Goal: Complete application form: Complete application form

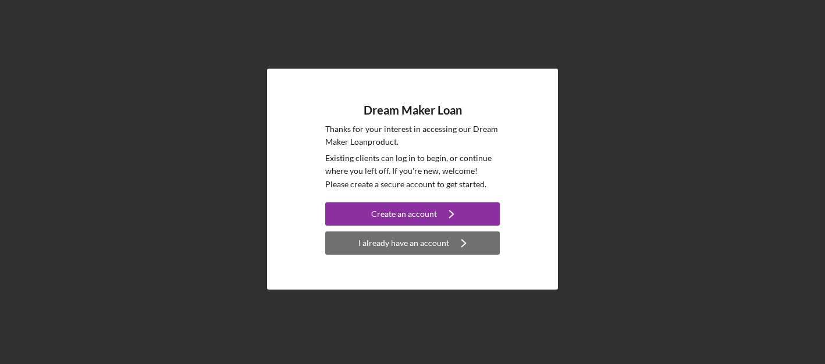
click at [377, 244] on div "I already have an account" at bounding box center [403, 242] width 91 height 23
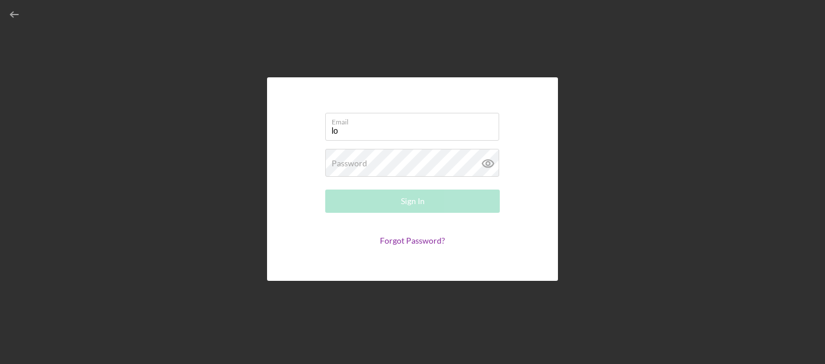
type input "l"
type input "[EMAIL_ADDRESS][DOMAIN_NAME]"
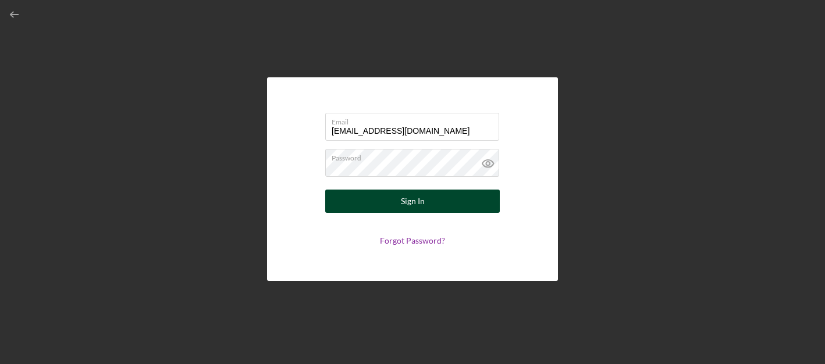
click at [422, 204] on div "Sign In" at bounding box center [413, 201] width 24 height 23
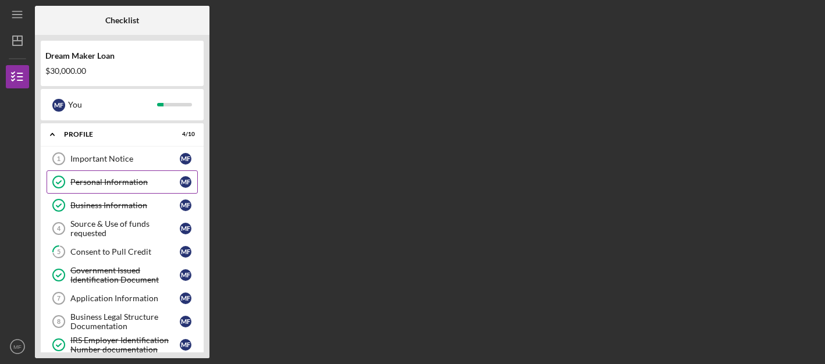
click at [120, 178] on div "Personal Information" at bounding box center [124, 181] width 109 height 9
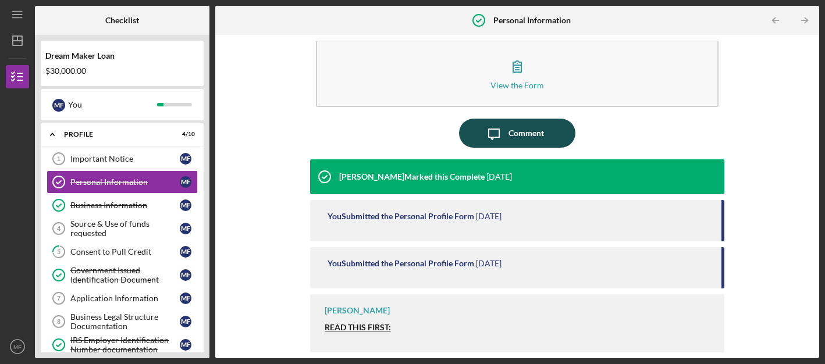
scroll to position [18, 0]
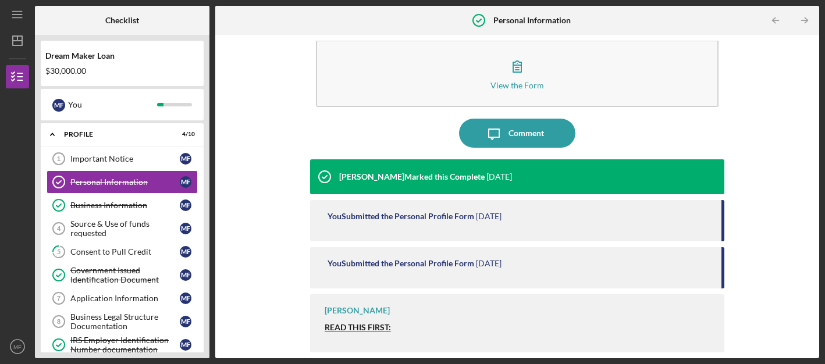
click at [384, 216] on div "You Submitted the Personal Profile Form" at bounding box center [400, 216] width 147 height 9
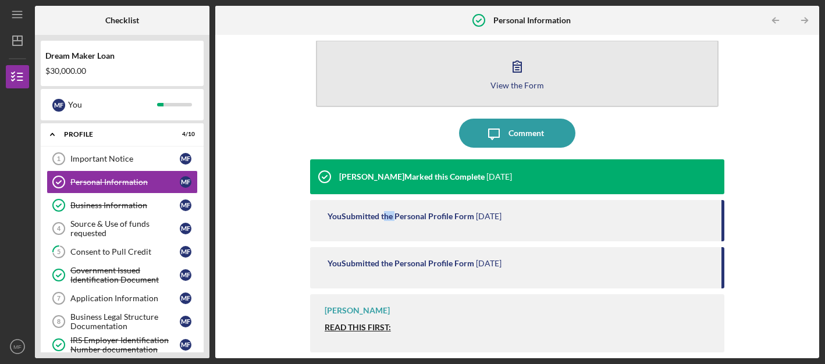
click at [514, 72] on icon "button" at bounding box center [517, 66] width 29 height 29
click at [514, 72] on body "Icon/Menu Personal Information Personal Information Checklist Dream Maker Loan …" at bounding box center [412, 182] width 825 height 364
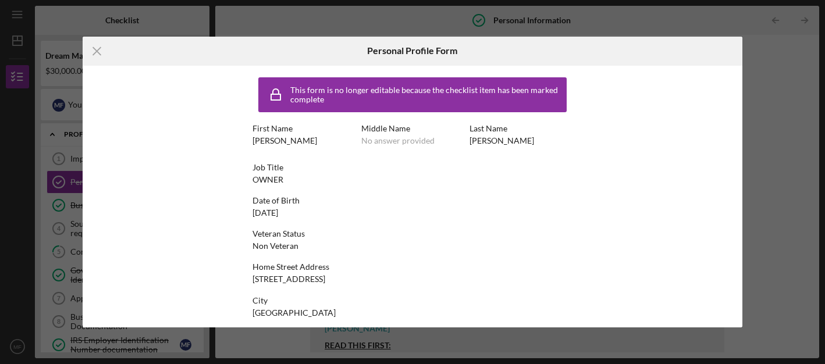
click at [474, 140] on div "FERNANDEZ" at bounding box center [501, 140] width 65 height 9
click at [465, 141] on div "First Name MARITZA Middle Name No answer provided Last Name FERNANDEZ" at bounding box center [412, 140] width 320 height 33
click at [494, 143] on div "FERNANDEZ" at bounding box center [501, 140] width 65 height 9
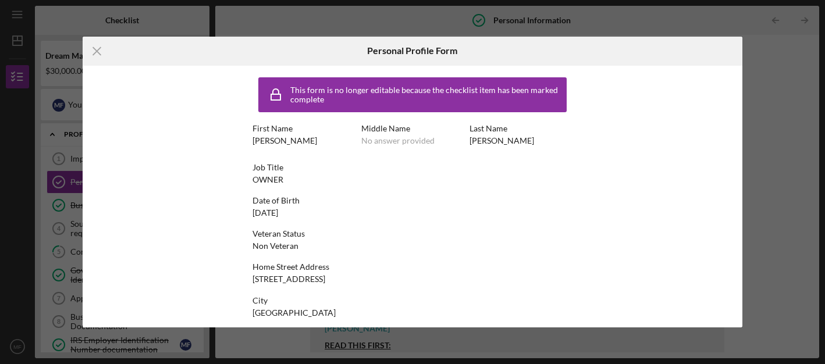
click at [433, 96] on div "This form is no longer editable because the checklist item has been marked comp…" at bounding box center [426, 95] width 273 height 19
click at [98, 51] on icon "Icon/Menu Close" at bounding box center [97, 51] width 29 height 29
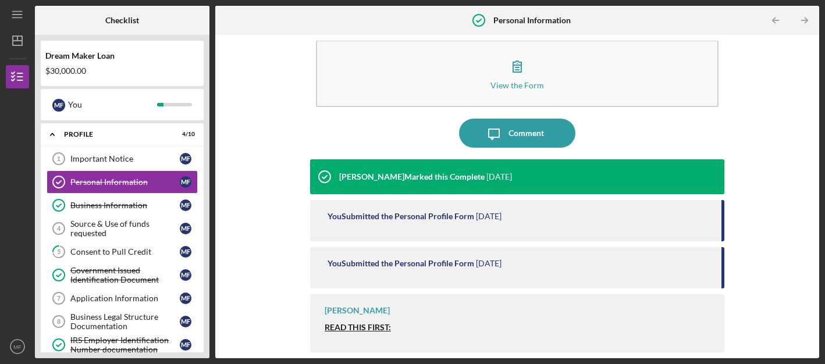
scroll to position [18, 0]
click at [373, 331] on strong "READ THIS FIRST:" at bounding box center [358, 327] width 66 height 10
click at [373, 330] on strong "READ THIS FIRST:" at bounding box center [358, 327] width 66 height 10
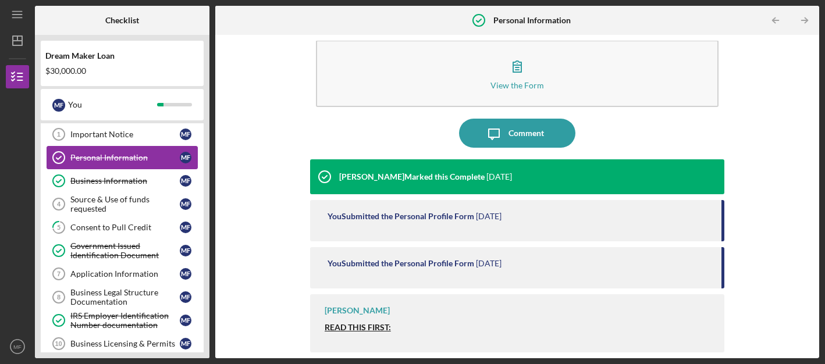
scroll to position [30, 0]
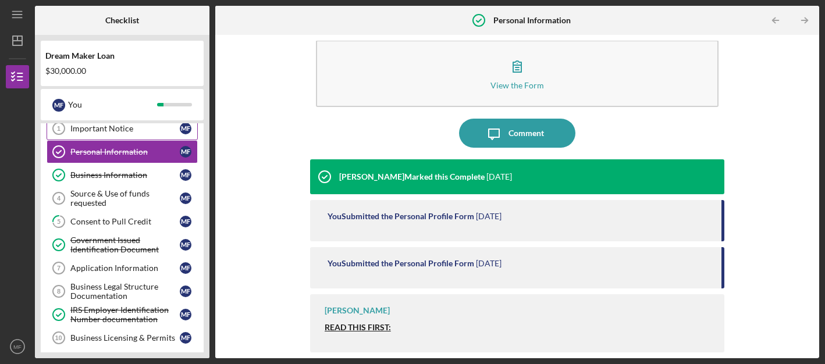
click at [116, 126] on div "Important Notice" at bounding box center [124, 128] width 109 height 9
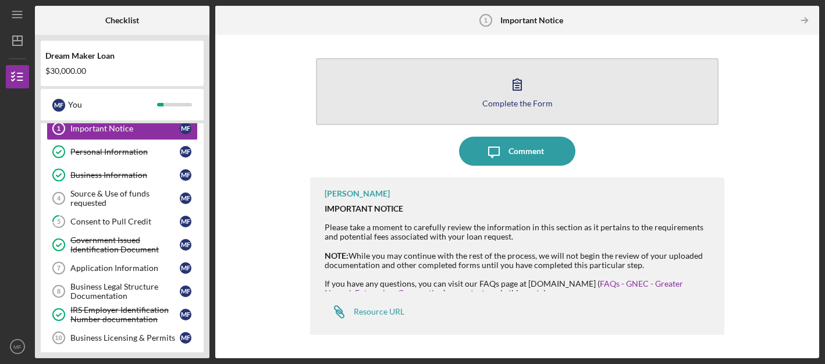
click at [527, 90] on icon "button" at bounding box center [517, 84] width 29 height 29
click at [518, 90] on icon "button" at bounding box center [517, 84] width 8 height 11
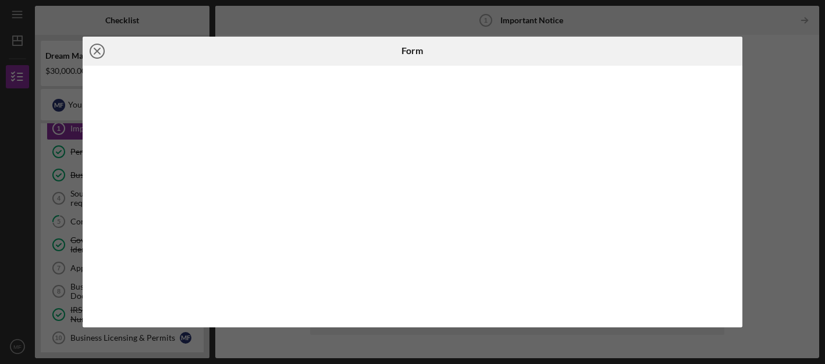
click at [100, 48] on line at bounding box center [97, 51] width 6 height 6
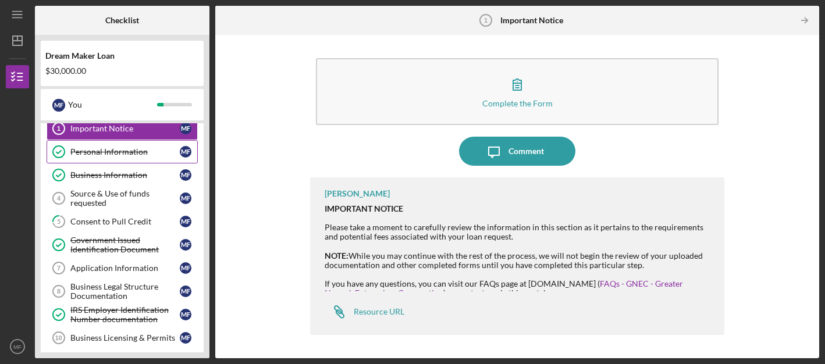
click at [107, 155] on div "Personal Information" at bounding box center [124, 151] width 109 height 9
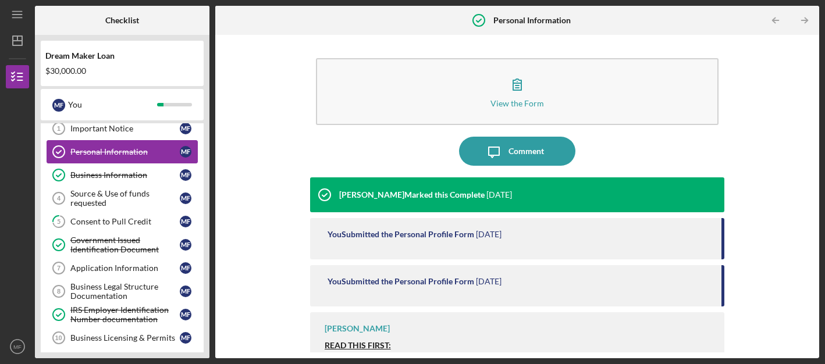
click at [107, 155] on div "Personal Information" at bounding box center [124, 151] width 109 height 9
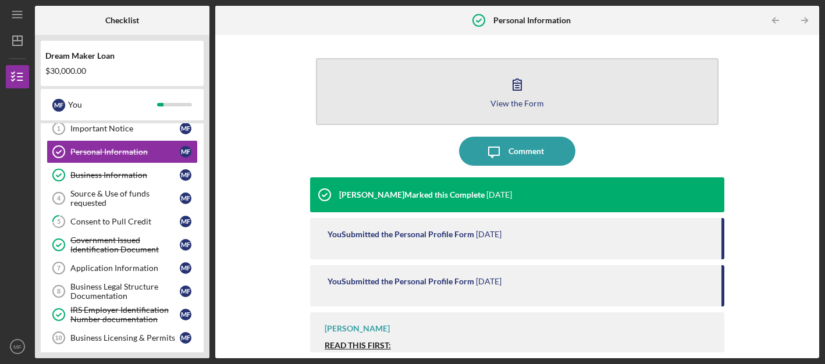
click at [512, 91] on icon "button" at bounding box center [517, 84] width 29 height 29
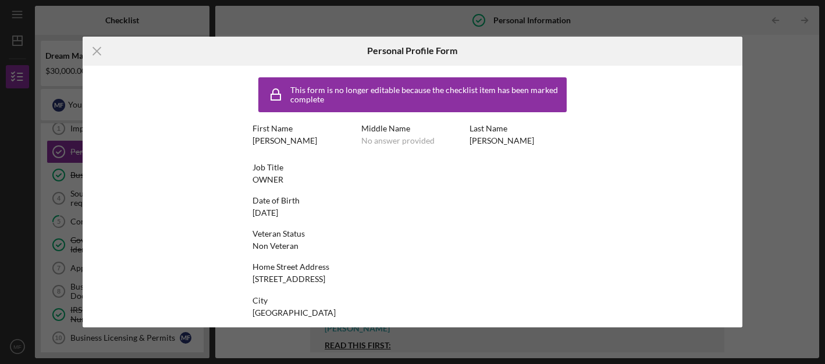
click at [487, 148] on div "First Name MARITZA Middle Name No answer provided Last Name FERNANDEZ" at bounding box center [412, 140] width 320 height 33
click at [488, 141] on div "FERNANDEZ" at bounding box center [501, 140] width 65 height 9
click at [98, 52] on line at bounding box center [97, 51] width 8 height 8
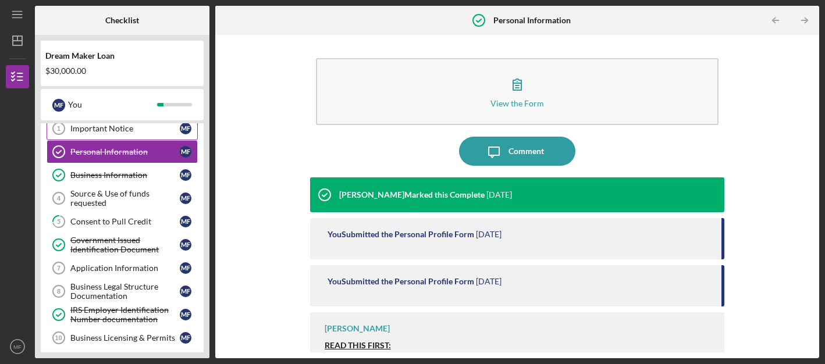
click at [100, 131] on div "Important Notice" at bounding box center [124, 128] width 109 height 9
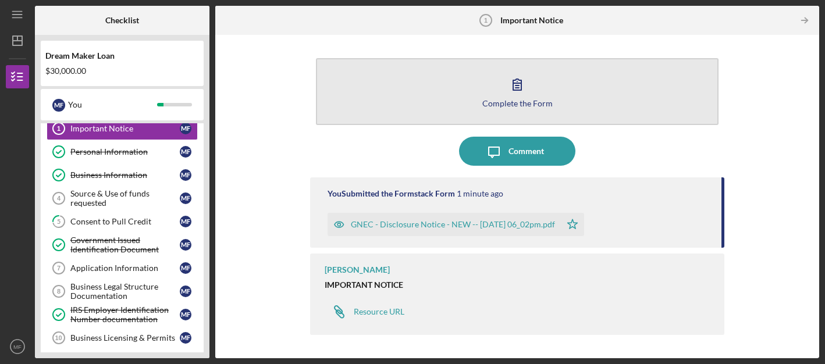
click at [519, 94] on icon "button" at bounding box center [517, 84] width 29 height 29
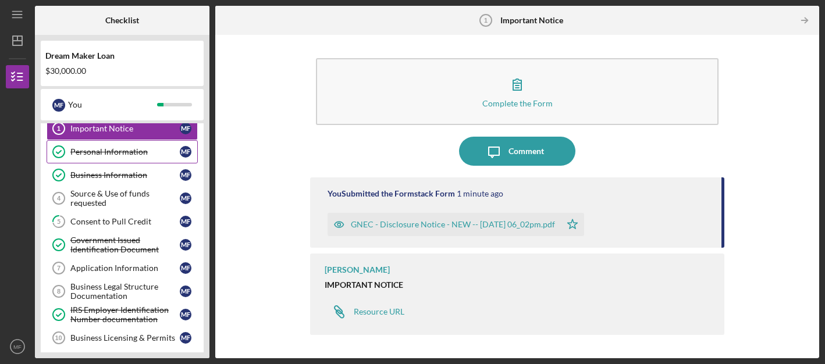
click at [123, 152] on div "Personal Information" at bounding box center [124, 151] width 109 height 9
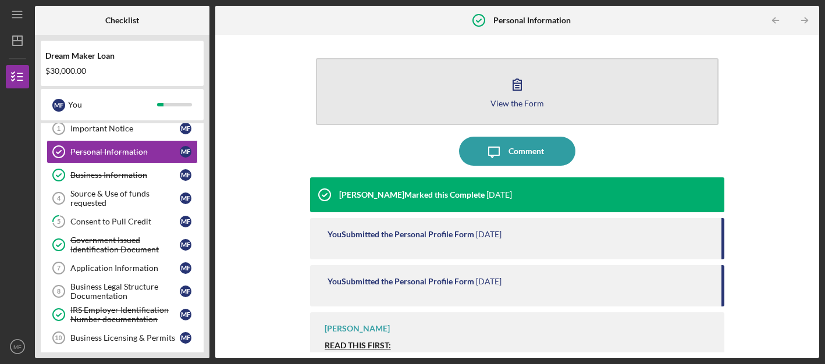
click at [516, 111] on button "View the Form Form" at bounding box center [517, 91] width 403 height 67
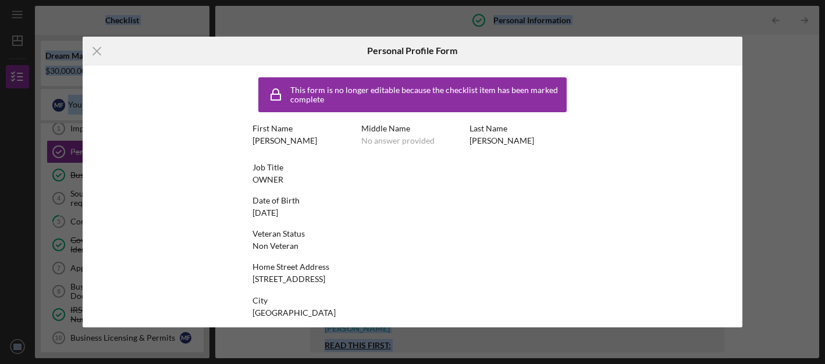
click at [516, 111] on div "This form is no longer editable because the checklist item has been marked comp…" at bounding box center [412, 94] width 308 height 35
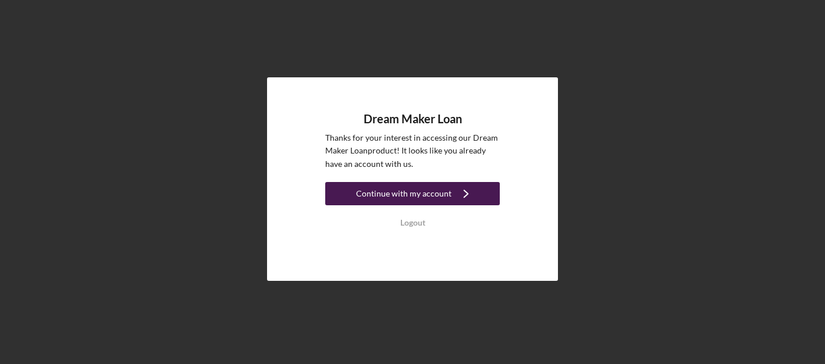
click at [410, 195] on div "Continue with my account" at bounding box center [403, 193] width 95 height 23
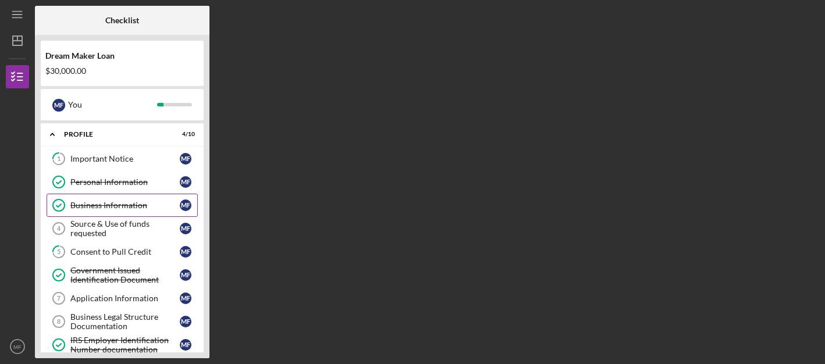
click at [119, 207] on div "Business Information" at bounding box center [124, 205] width 109 height 9
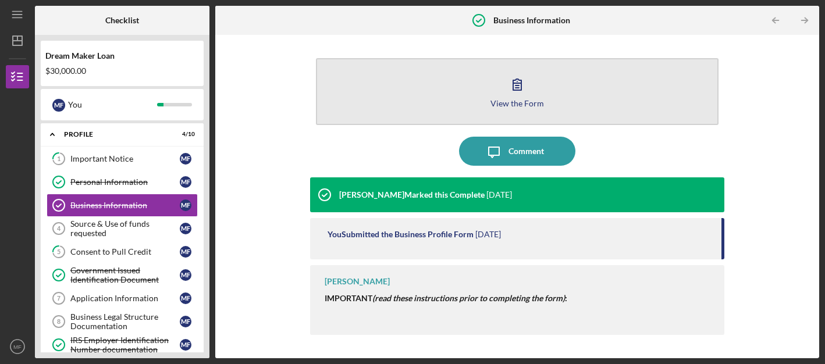
click at [496, 92] on button "View the Form Form" at bounding box center [517, 91] width 403 height 67
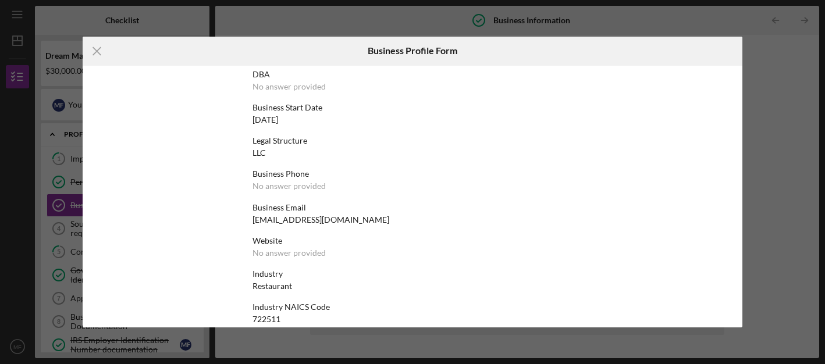
scroll to position [59, 0]
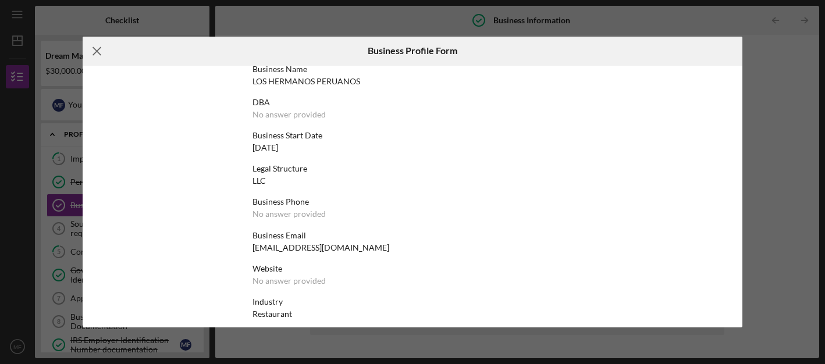
click at [98, 52] on line at bounding box center [97, 51] width 8 height 8
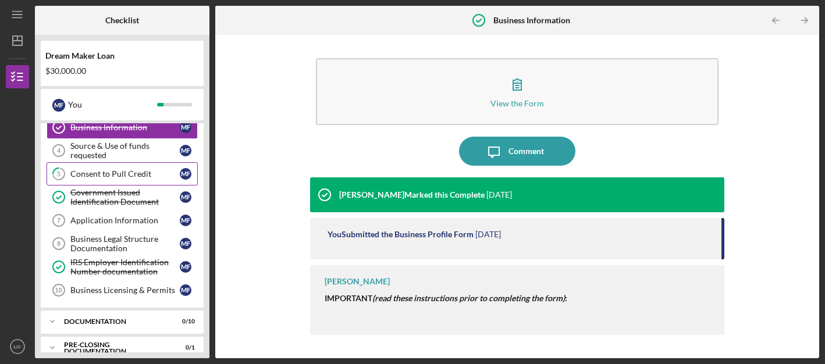
scroll to position [79, 0]
click at [124, 176] on div "Consent to Pull Credit" at bounding box center [124, 172] width 109 height 9
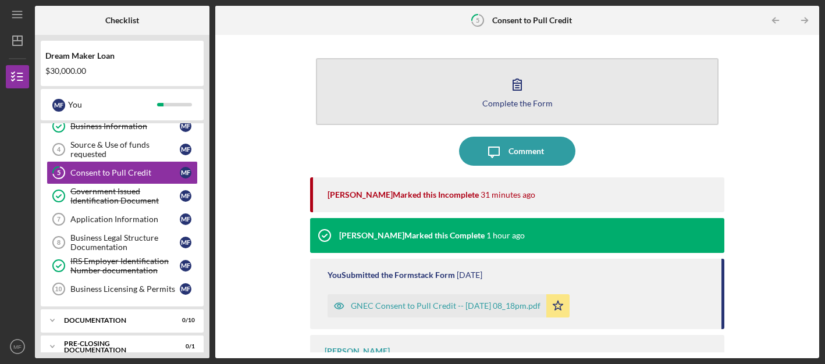
click at [512, 96] on icon "button" at bounding box center [517, 84] width 29 height 29
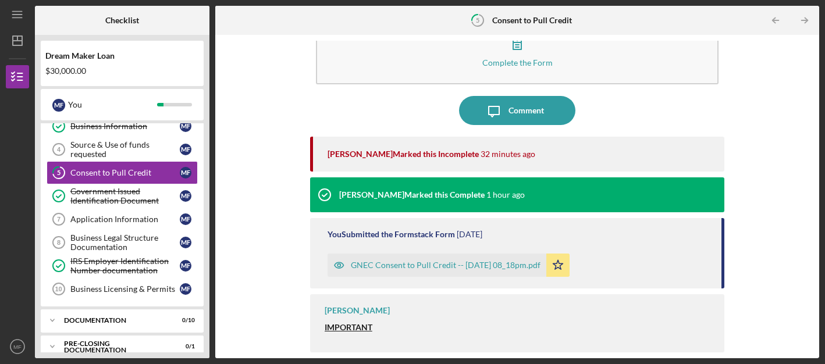
scroll to position [41, 0]
click at [454, 265] on div "GNEC Consent to Pull Credit -- [DATE] 08_18pm.pdf" at bounding box center [446, 265] width 190 height 9
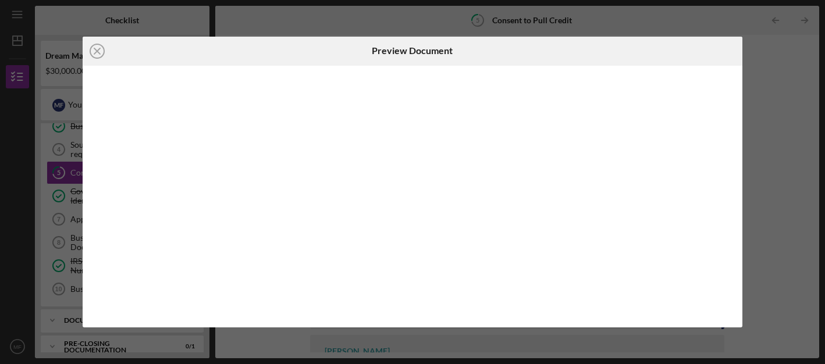
click at [454, 265] on div at bounding box center [413, 197] width 660 height 262
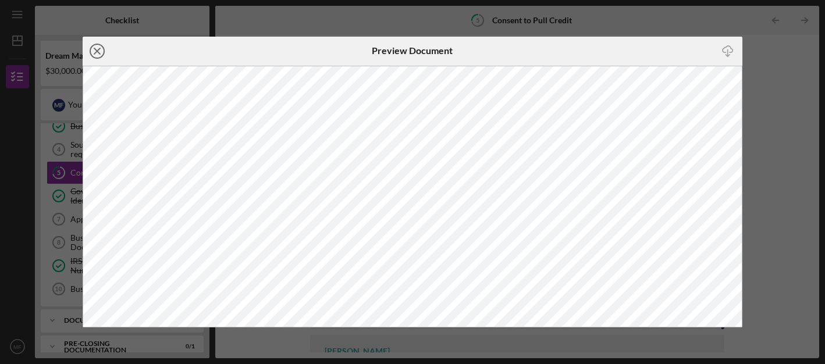
click at [95, 49] on line at bounding box center [97, 51] width 6 height 6
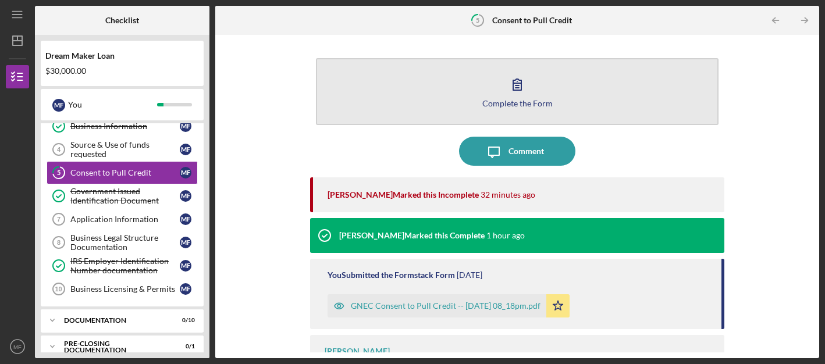
click at [515, 104] on div "Complete the Form" at bounding box center [517, 103] width 70 height 9
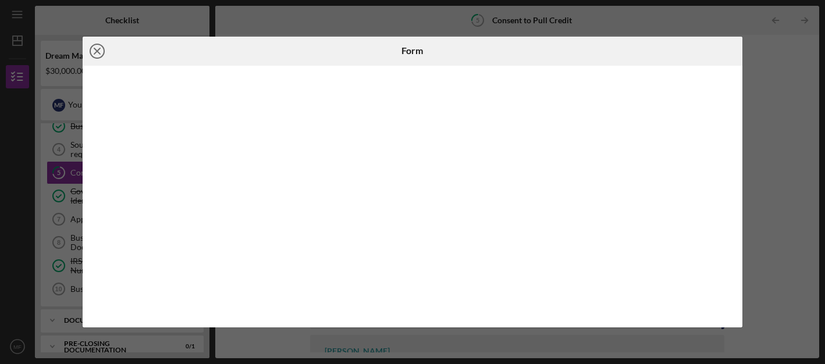
click at [98, 55] on icon "Icon/Close" at bounding box center [97, 51] width 29 height 29
